Goal: Register for event/course

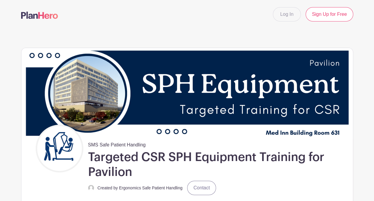
scroll to position [12, 0]
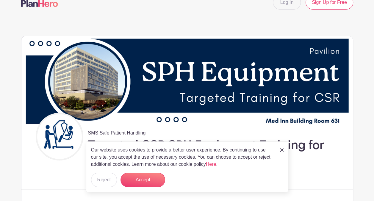
click at [65, 178] on div "SMS Safe Patient Handling Targeted CSR SPH Equipment Training for Pavilion Crea…" at bounding box center [194, 147] width 317 height 71
click at [140, 185] on button "Accept" at bounding box center [143, 179] width 45 height 14
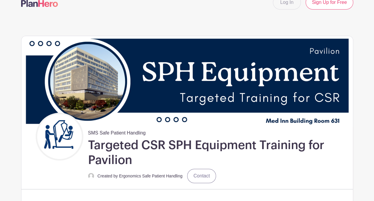
click at [62, 175] on div "SMS Safe Patient Handling Targeted CSR SPH Equipment Training for Pavilion Crea…" at bounding box center [194, 147] width 317 height 71
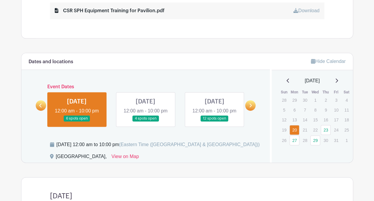
scroll to position [357, 0]
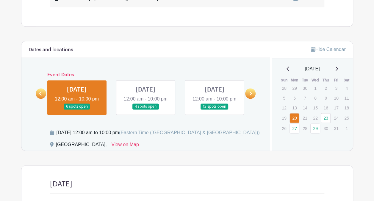
click at [77, 110] on link at bounding box center [77, 110] width 0 height 0
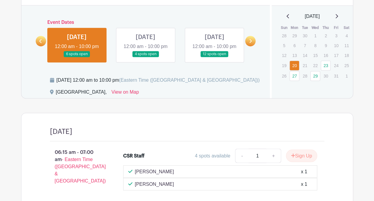
scroll to position [398, 0]
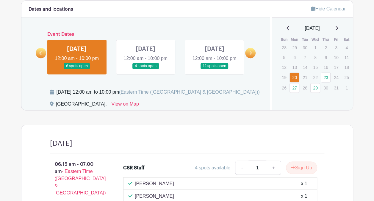
click at [146, 69] on link at bounding box center [146, 69] width 0 height 0
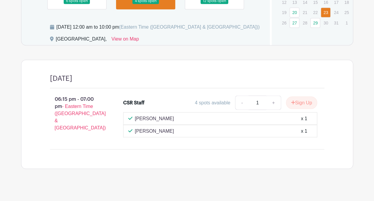
scroll to position [391, 0]
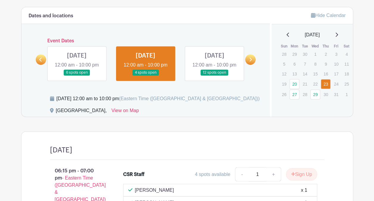
click at [214, 76] on link at bounding box center [214, 76] width 0 height 0
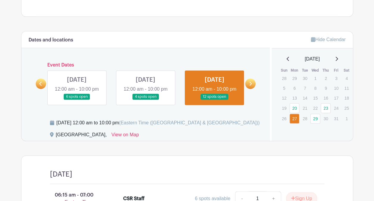
scroll to position [355, 0]
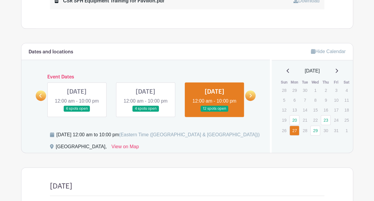
click at [249, 97] on icon at bounding box center [250, 95] width 3 height 4
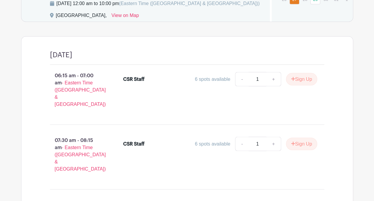
scroll to position [426, 0]
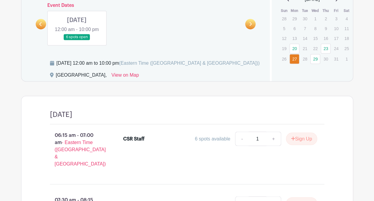
click at [40, 26] on icon at bounding box center [40, 24] width 3 height 4
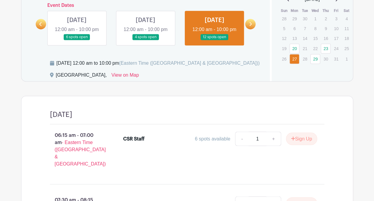
click at [77, 40] on link at bounding box center [77, 40] width 0 height 0
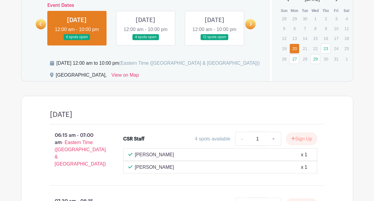
click at [110, 159] on p "06:15 am - 07:00 am - Eastern Time ([GEOGRAPHIC_DATA] & [GEOGRAPHIC_DATA])" at bounding box center [77, 149] width 74 height 40
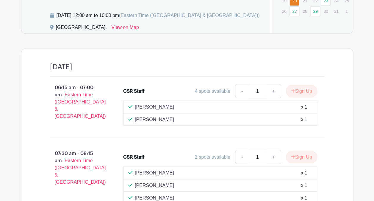
scroll to position [486, 0]
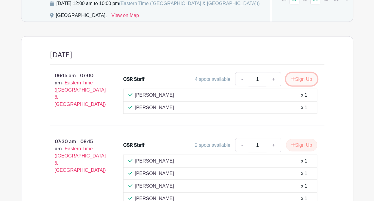
click at [291, 81] on icon "submit" at bounding box center [293, 78] width 4 height 5
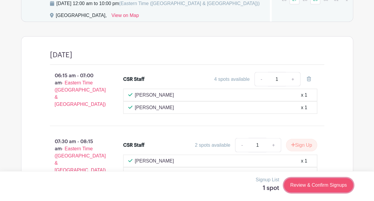
click at [328, 183] on link "Review & Confirm Signups" at bounding box center [318, 185] width 69 height 14
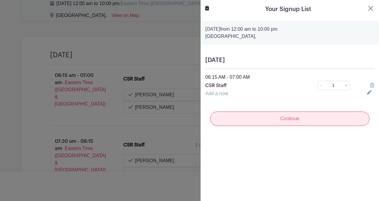
click at [277, 114] on input "Continue" at bounding box center [289, 118] width 159 height 14
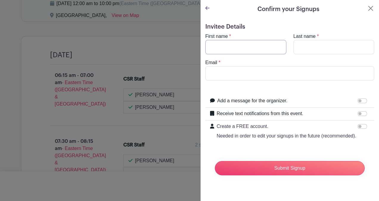
click at [236, 46] on input "First name" at bounding box center [245, 47] width 81 height 14
type input "[PERSON_NAME]"
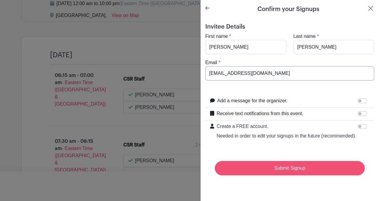
type input "[EMAIL_ADDRESS][DOMAIN_NAME]"
click at [275, 173] on input "Submit Signup" at bounding box center [290, 168] width 150 height 14
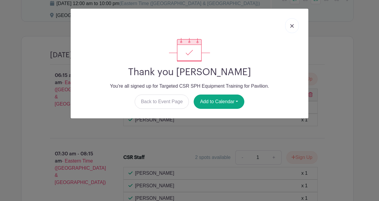
click at [295, 25] on link at bounding box center [292, 25] width 14 height 15
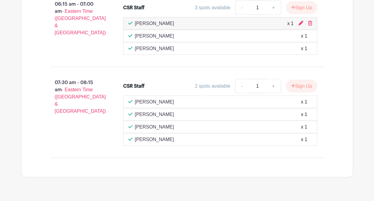
scroll to position [569, 0]
